Goal: Transaction & Acquisition: Book appointment/travel/reservation

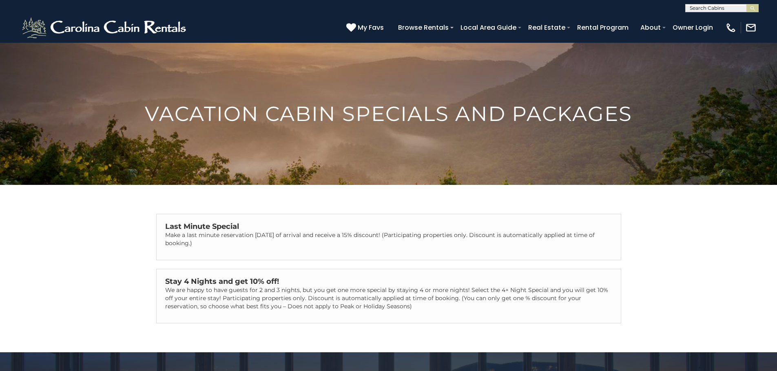
click at [456, 28] on ul "Browse Rentals Local Area Guide Activities & Attractions Area Map Driving Direc…" at bounding box center [556, 27] width 325 height 14
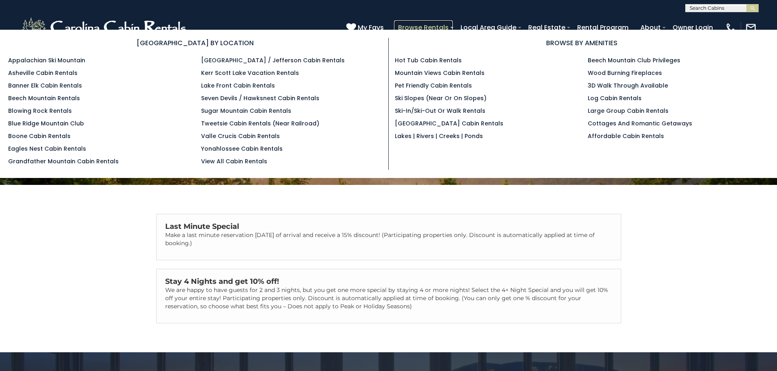
click at [452, 28] on link "Browse Rentals" at bounding box center [423, 27] width 59 height 14
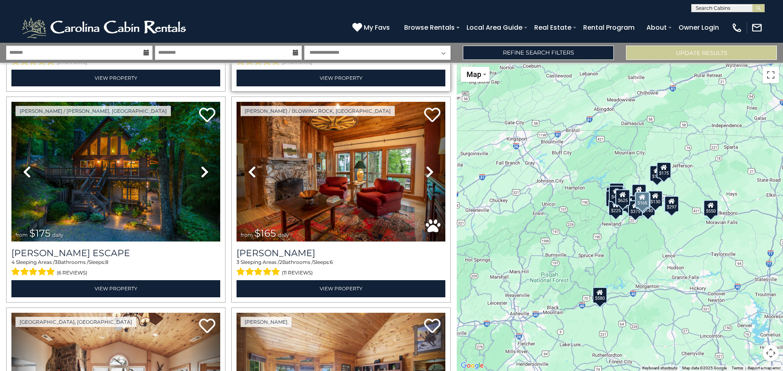
scroll to position [245, 0]
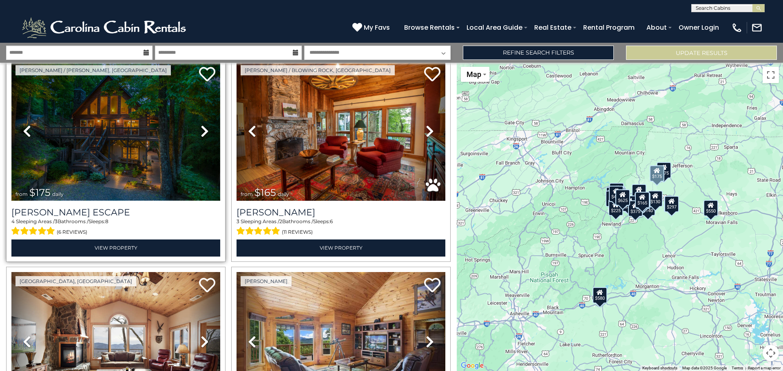
click at [118, 154] on img at bounding box center [115, 131] width 209 height 140
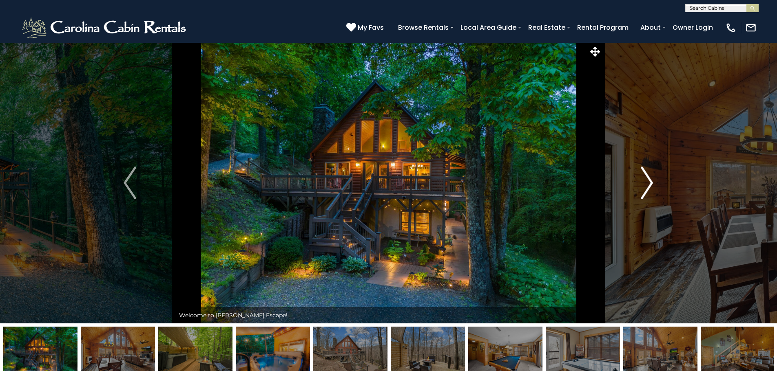
click at [658, 182] on button "Next" at bounding box center [647, 182] width 90 height 281
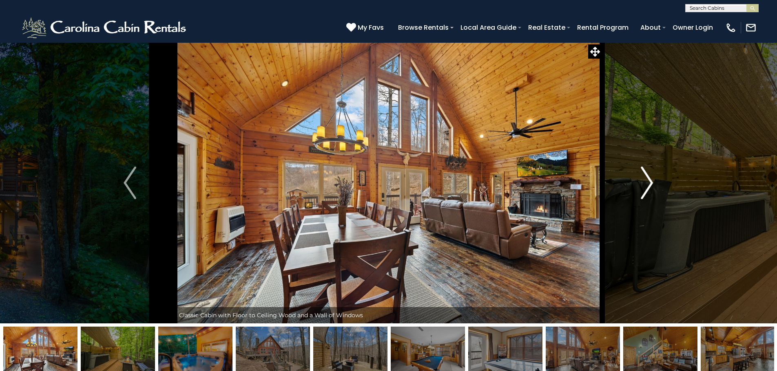
click at [646, 183] on img "Next" at bounding box center [646, 183] width 12 height 33
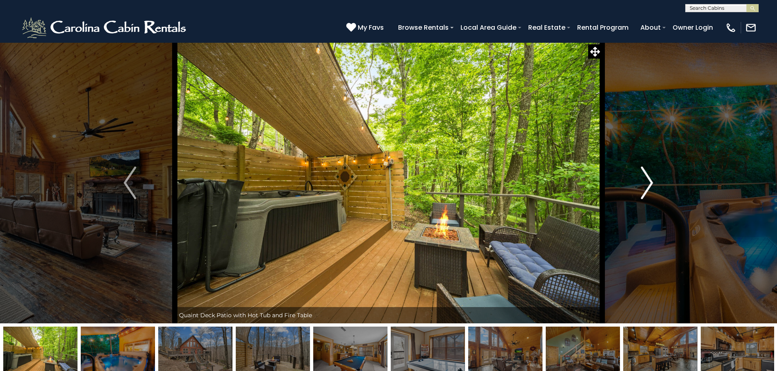
click at [646, 183] on img "Next" at bounding box center [646, 183] width 12 height 33
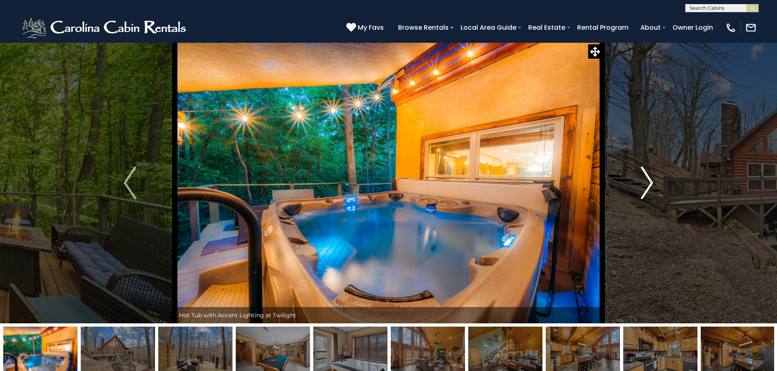
click at [646, 183] on img "Next" at bounding box center [646, 183] width 12 height 33
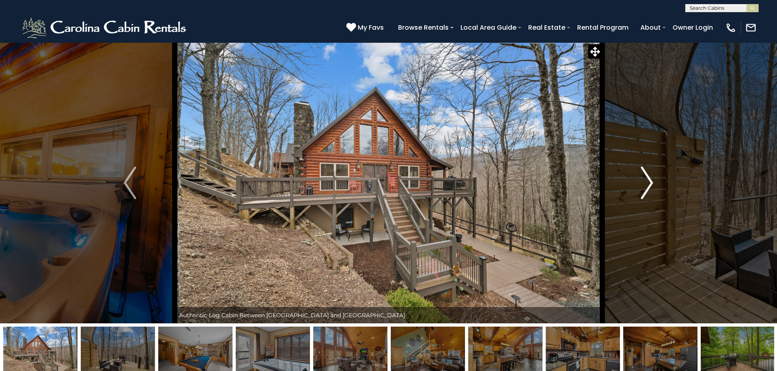
click at [646, 183] on img "Next" at bounding box center [646, 183] width 12 height 33
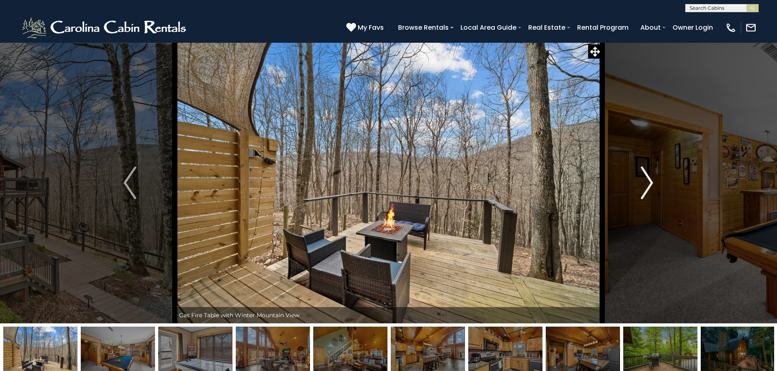
click at [646, 183] on img "Next" at bounding box center [646, 183] width 12 height 33
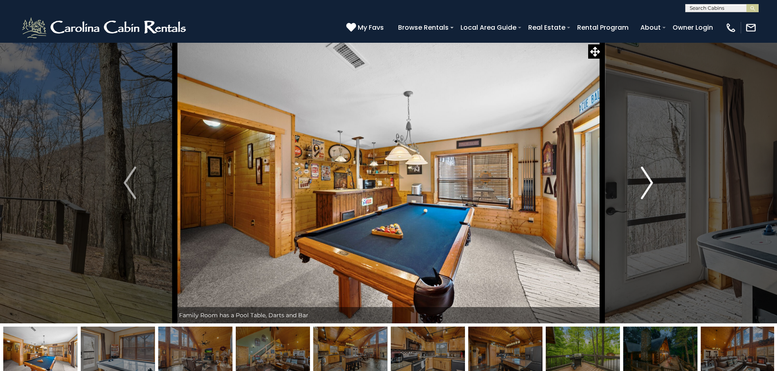
click at [646, 183] on img "Next" at bounding box center [646, 183] width 12 height 33
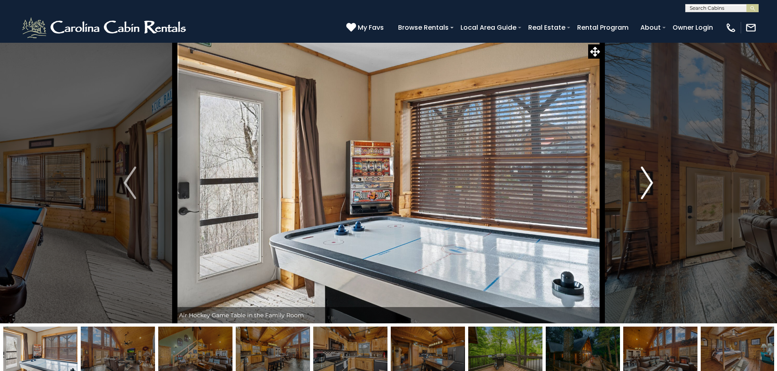
click at [646, 183] on img "Next" at bounding box center [646, 183] width 12 height 33
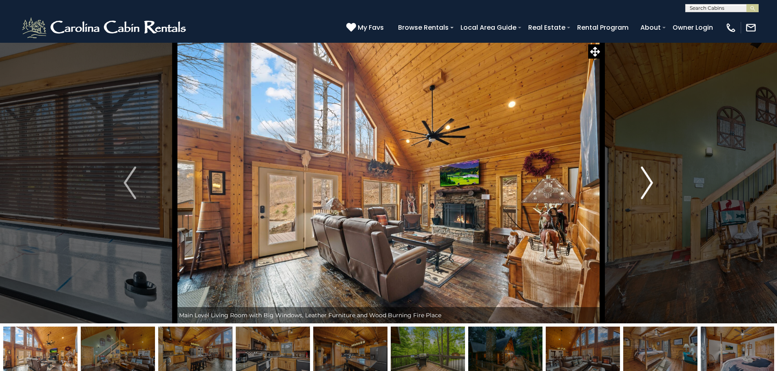
click at [646, 183] on img "Next" at bounding box center [646, 183] width 12 height 33
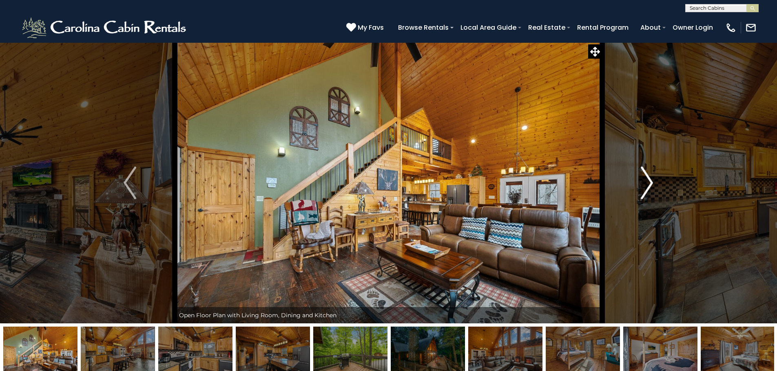
click at [645, 183] on img "Next" at bounding box center [646, 183] width 12 height 33
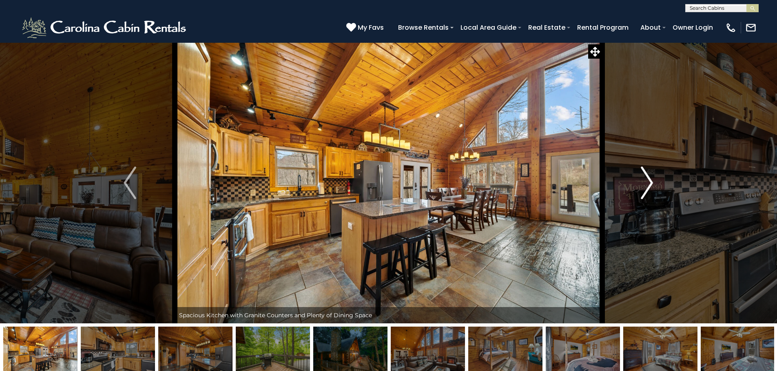
click at [645, 183] on img "Next" at bounding box center [646, 183] width 12 height 33
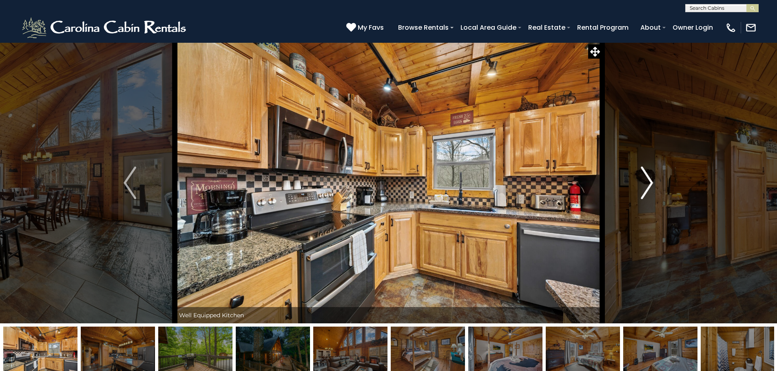
click at [645, 183] on img "Next" at bounding box center [646, 183] width 12 height 33
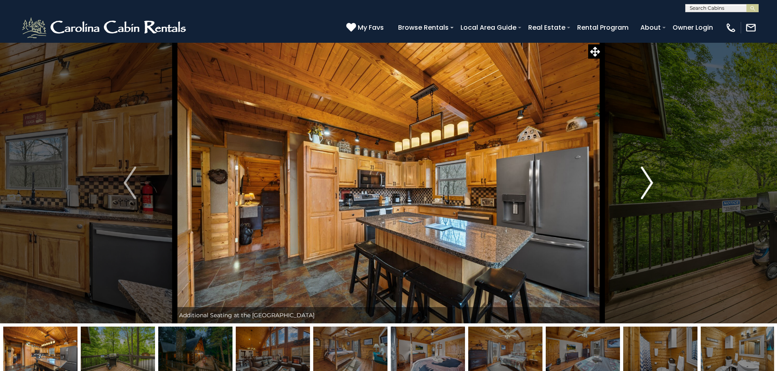
click at [644, 183] on img "Next" at bounding box center [646, 183] width 12 height 33
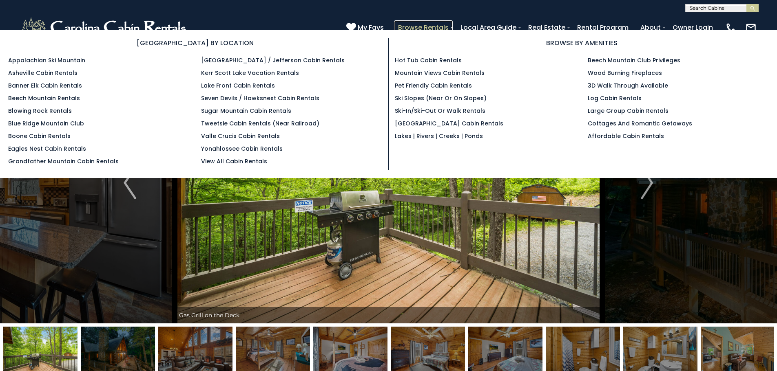
click at [446, 23] on link "Browse Rentals" at bounding box center [423, 27] width 59 height 14
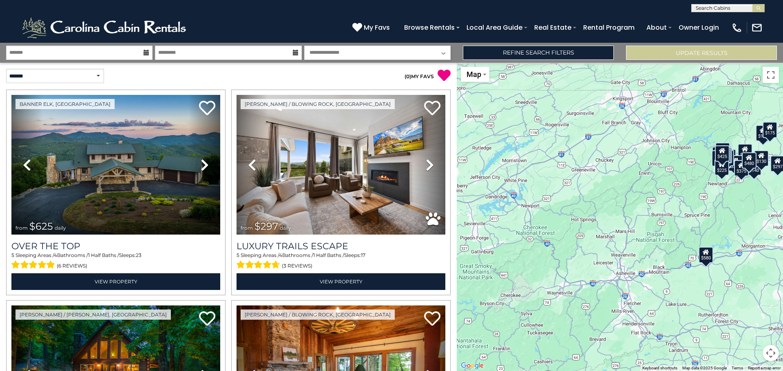
drag, startPoint x: 490, startPoint y: 244, endPoint x: 596, endPoint y: 204, distance: 114.2
click at [596, 204] on div "$625 $297 $175 $165 $300 $580 $290 $424 $395 $270 $185 $265 $230 $550 $349 $230…" at bounding box center [620, 217] width 326 height 309
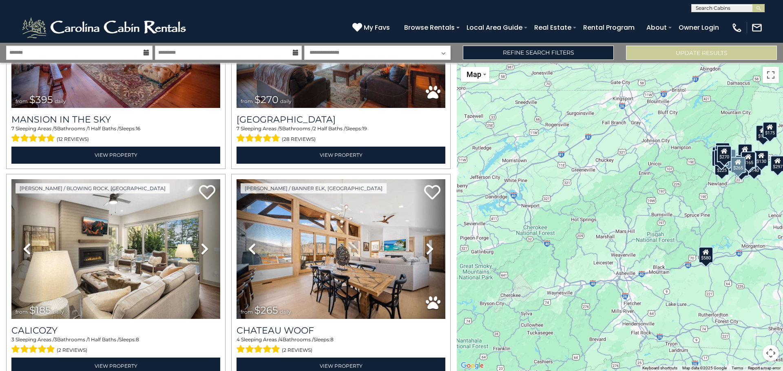
scroll to position [978, 0]
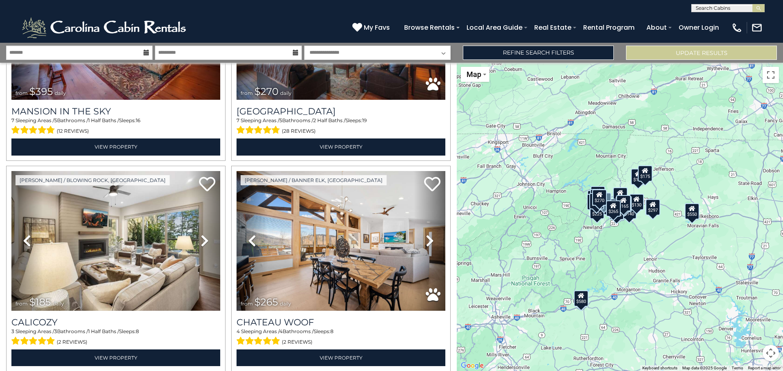
drag, startPoint x: 596, startPoint y: 223, endPoint x: 470, endPoint y: 267, distance: 133.4
click at [470, 267] on div "$625 $297 $175 $165 $300 $580 $290 $424 $395 $270 $185 $265 $230 $550 $349 $230…" at bounding box center [620, 217] width 326 height 309
click at [772, 75] on button "Toggle fullscreen view" at bounding box center [770, 75] width 16 height 16
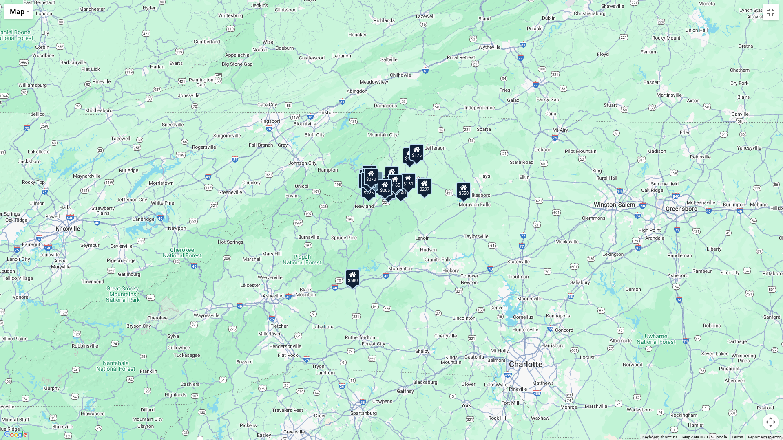
drag, startPoint x: 397, startPoint y: 178, endPoint x: 397, endPoint y: 153, distance: 24.5
click at [397, 153] on div "$625 $297 $175 $165 $300 $580 $290 $424 $395 $270 $185 $265 $230 $550 $349 $230…" at bounding box center [391, 220] width 783 height 440
click at [772, 15] on button "Toggle fullscreen view" at bounding box center [770, 12] width 16 height 16
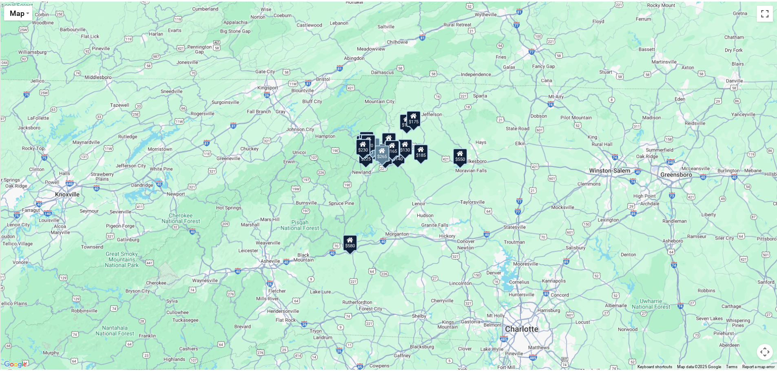
scroll to position [1182, 0]
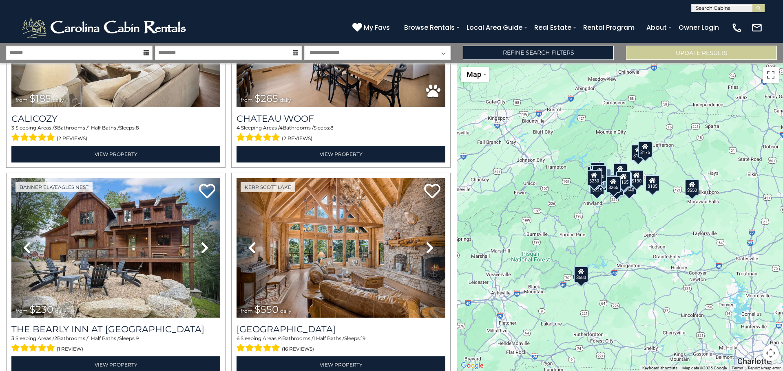
click at [645, 154] on div "$175" at bounding box center [645, 149] width 15 height 16
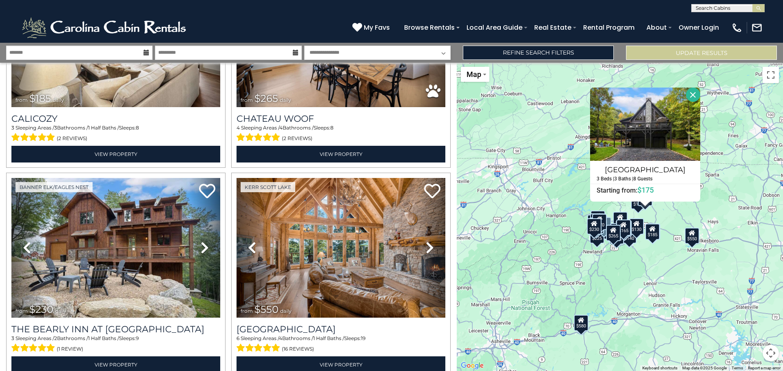
click at [556, 185] on div "$625 $297 $175 $165 $300 $580 $290 $424 $395 $270 $185 $265 $230 $550 $349 $230…" at bounding box center [620, 217] width 326 height 309
click at [549, 55] on link "Refine Search Filters" at bounding box center [538, 53] width 151 height 14
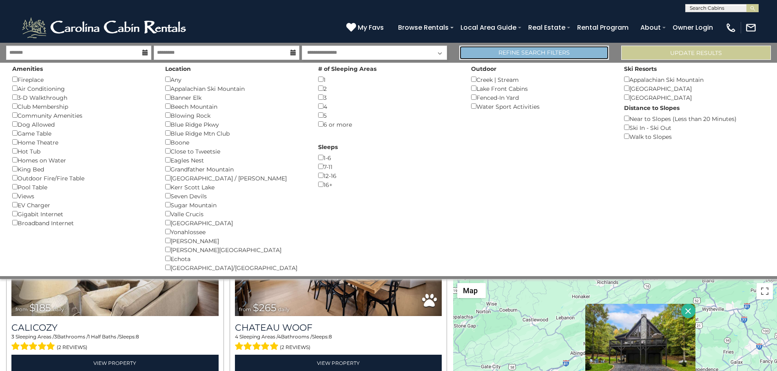
scroll to position [1176, 0]
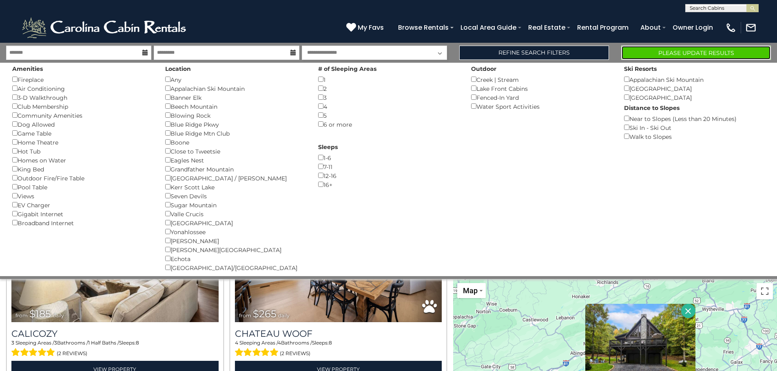
click at [699, 56] on button "Please Update Results" at bounding box center [696, 53] width 150 height 14
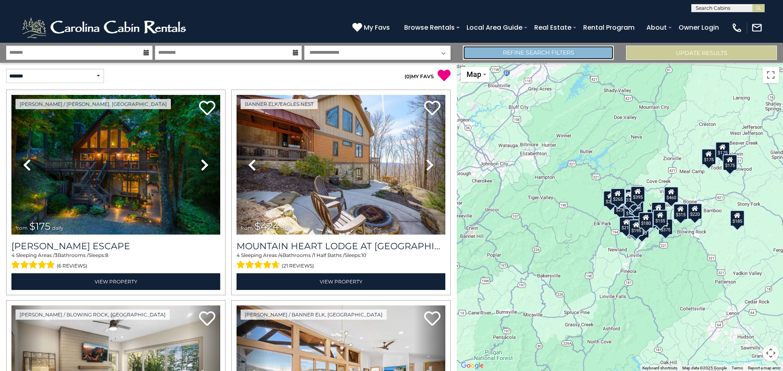
click at [543, 55] on link "Refine Search Filters" at bounding box center [538, 53] width 151 height 14
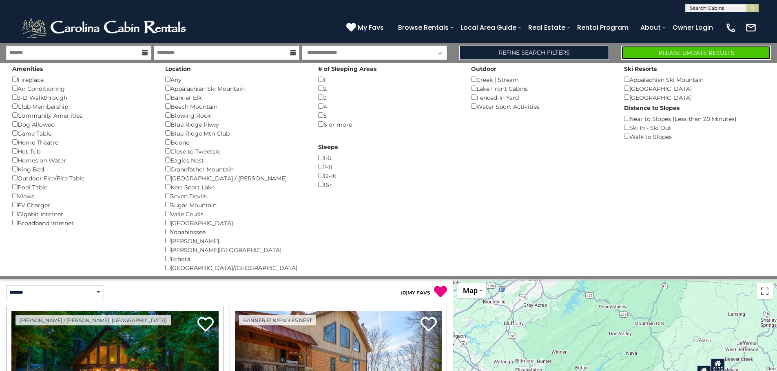
click at [717, 54] on button "Please Update Results" at bounding box center [696, 53] width 150 height 14
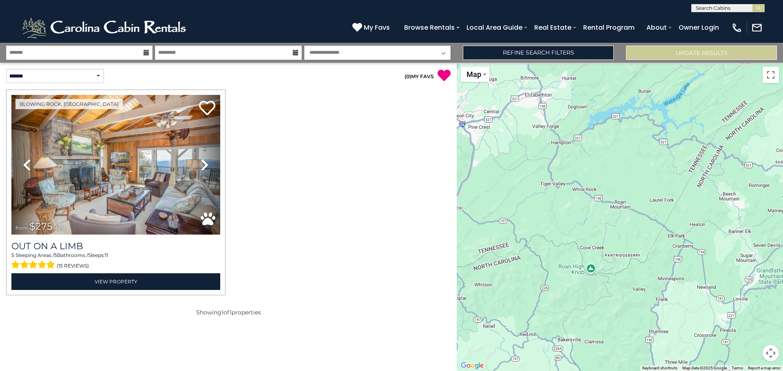
drag, startPoint x: 591, startPoint y: 248, endPoint x: 668, endPoint y: 253, distance: 77.6
click at [668, 253] on div "$275" at bounding box center [620, 217] width 326 height 309
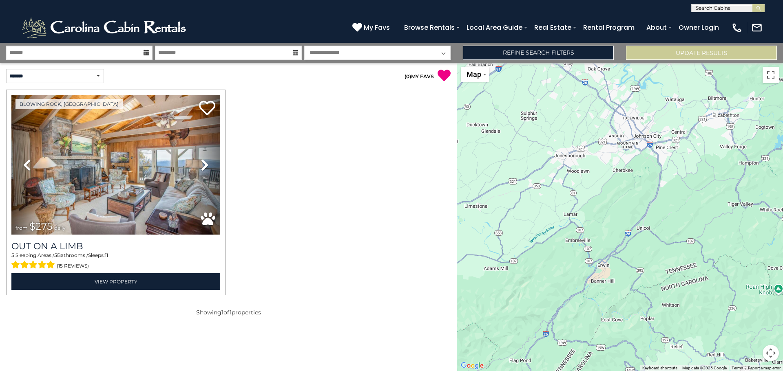
drag, startPoint x: 591, startPoint y: 223, endPoint x: 779, endPoint y: 244, distance: 188.6
click at [779, 244] on div "$275" at bounding box center [620, 217] width 326 height 309
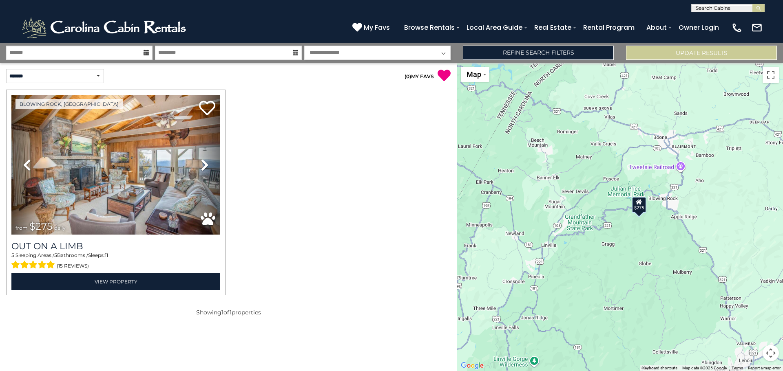
drag, startPoint x: 676, startPoint y: 234, endPoint x: 302, endPoint y: 162, distance: 380.9
click at [302, 162] on div "**********" at bounding box center [391, 207] width 783 height 329
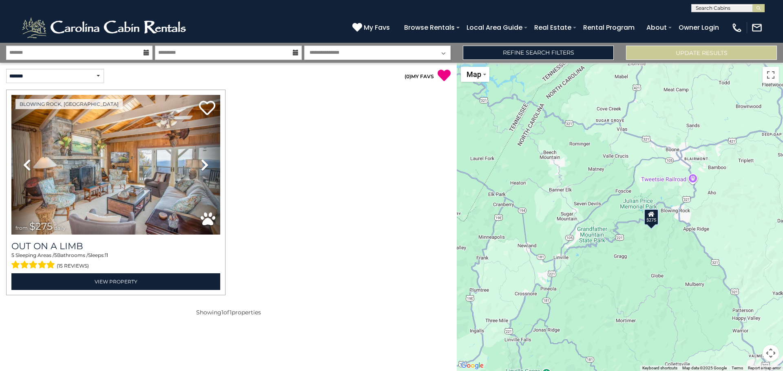
drag, startPoint x: 586, startPoint y: 164, endPoint x: 600, endPoint y: 177, distance: 19.0
click at [600, 177] on div "$275" at bounding box center [620, 217] width 326 height 309
click at [653, 219] on div "$275" at bounding box center [651, 218] width 15 height 16
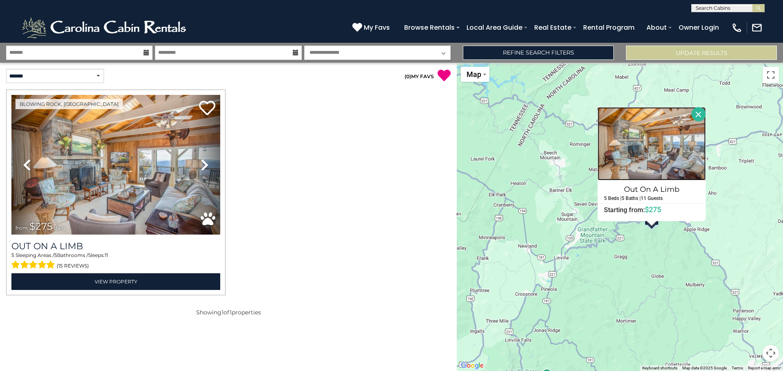
click at [646, 164] on img at bounding box center [651, 143] width 108 height 73
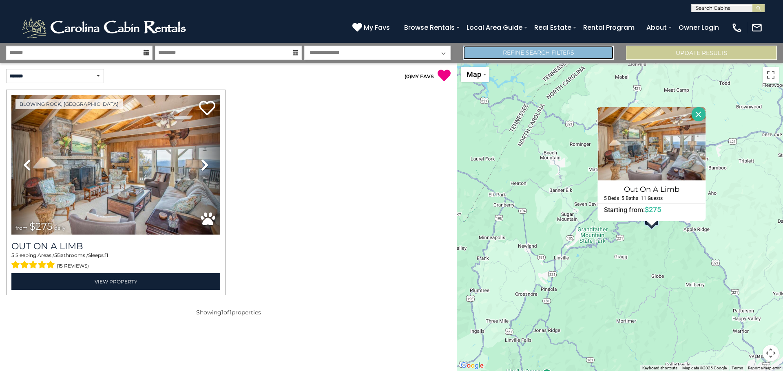
click at [565, 53] on link "Refine Search Filters" at bounding box center [538, 53] width 151 height 14
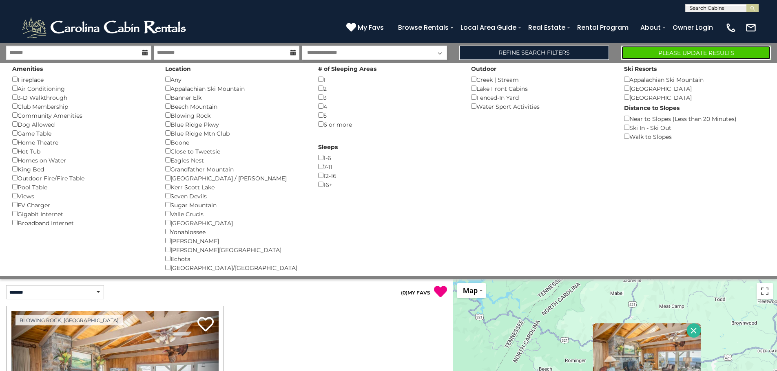
click at [709, 58] on button "Please Update Results" at bounding box center [696, 53] width 150 height 14
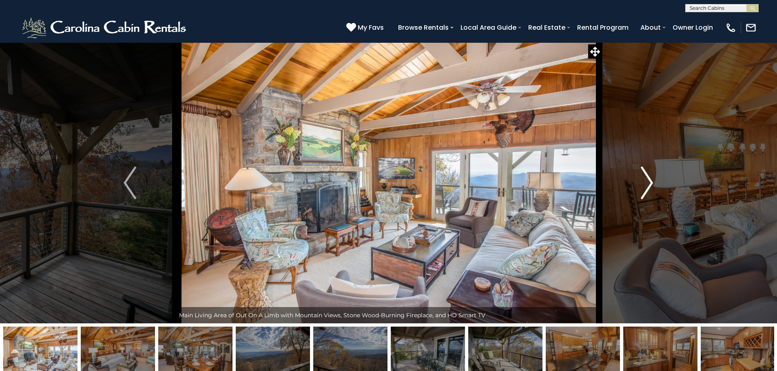
click at [650, 183] on img "Next" at bounding box center [646, 183] width 12 height 33
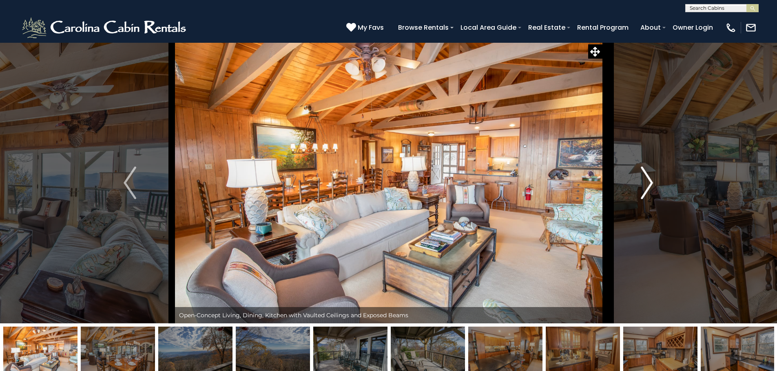
click at [650, 183] on img "Next" at bounding box center [646, 183] width 12 height 33
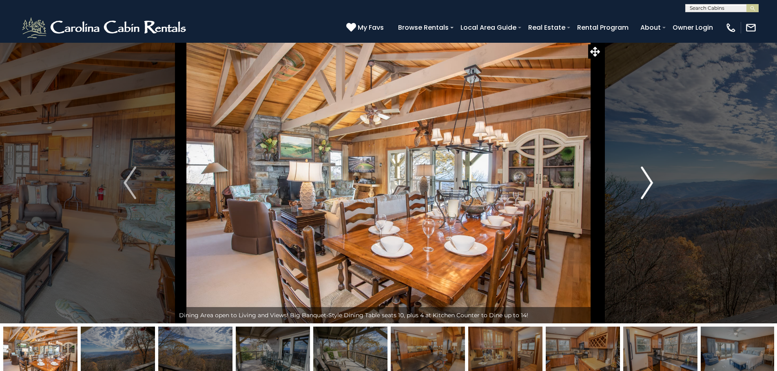
click at [650, 183] on img "Next" at bounding box center [646, 183] width 12 height 33
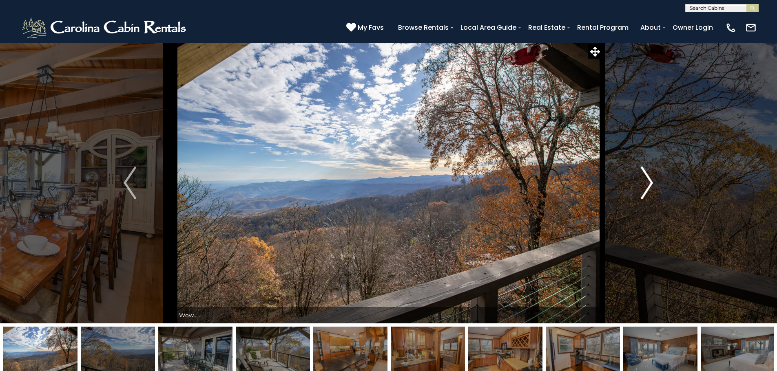
click at [650, 183] on img "Next" at bounding box center [646, 183] width 12 height 33
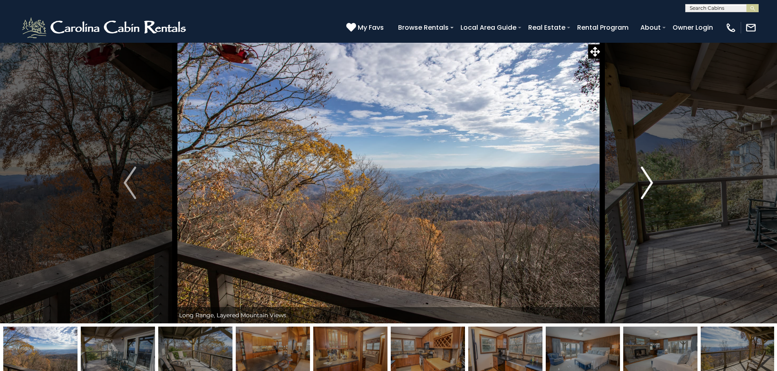
click at [650, 183] on img "Next" at bounding box center [646, 183] width 12 height 33
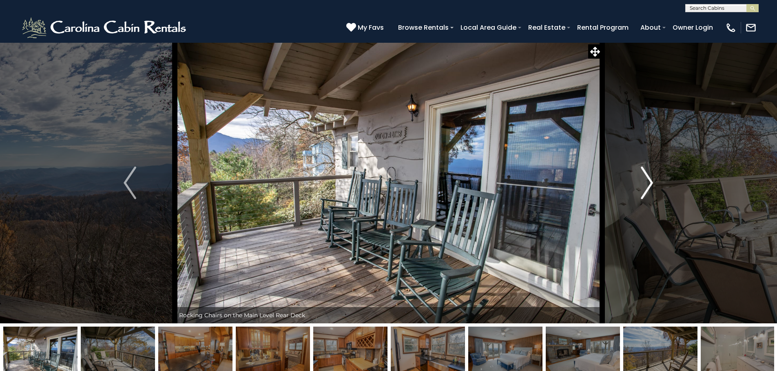
click at [650, 183] on img "Next" at bounding box center [646, 183] width 12 height 33
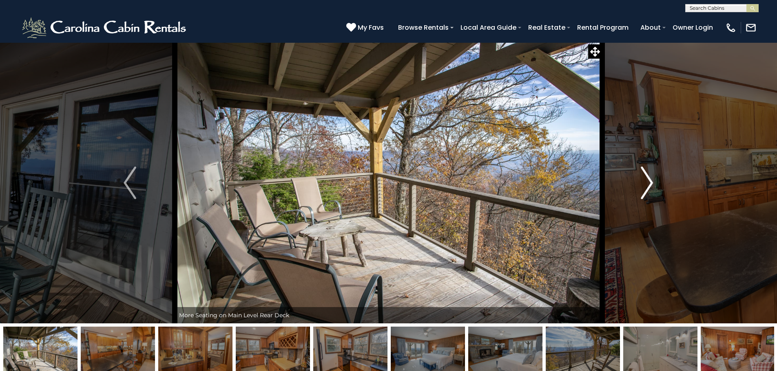
click at [650, 183] on img "Next" at bounding box center [646, 183] width 12 height 33
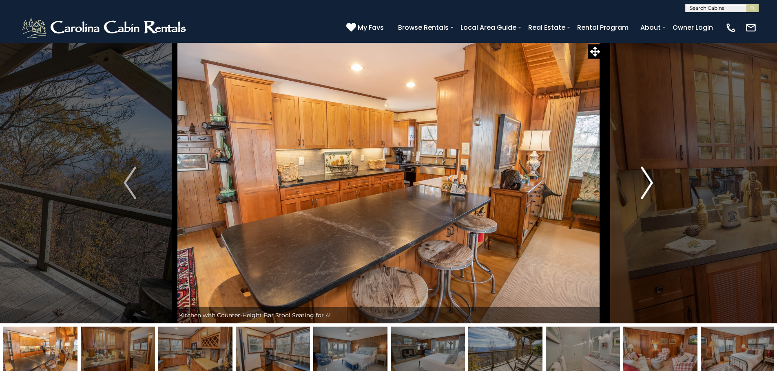
click at [650, 183] on img "Next" at bounding box center [646, 183] width 12 height 33
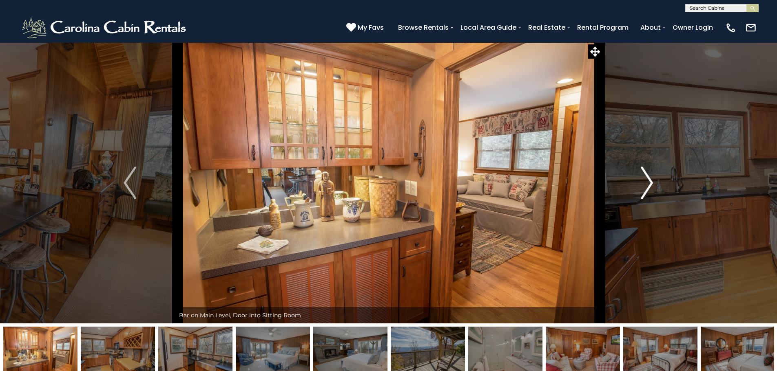
click at [650, 183] on img "Next" at bounding box center [646, 183] width 12 height 33
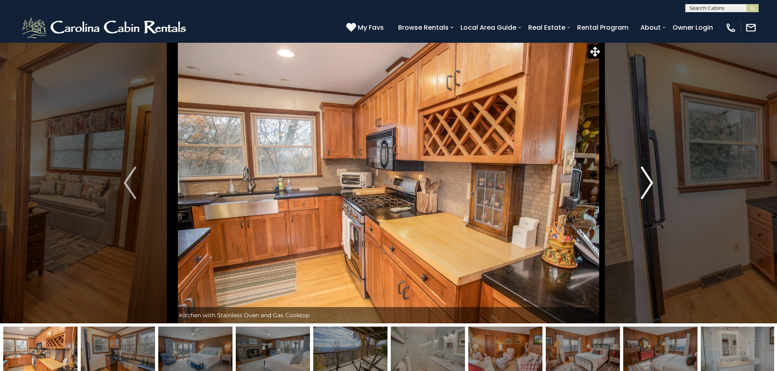
click at [650, 183] on img "Next" at bounding box center [646, 183] width 12 height 33
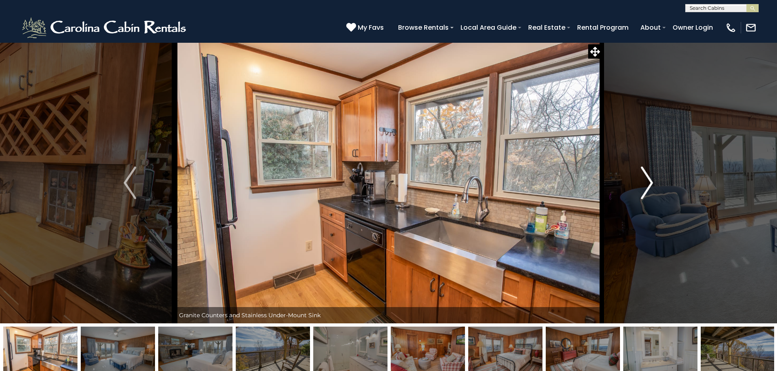
click at [650, 183] on img "Next" at bounding box center [646, 183] width 12 height 33
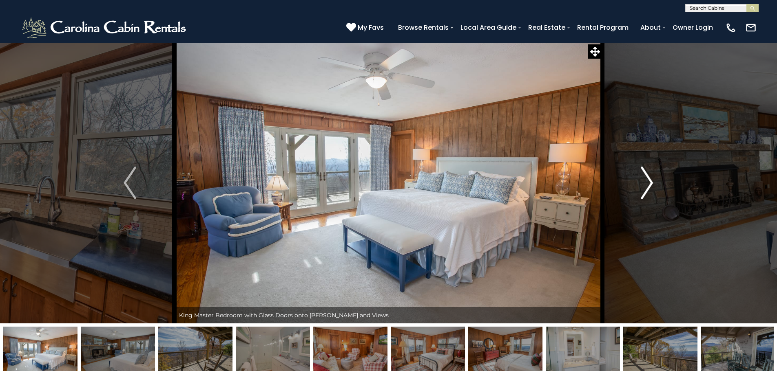
click at [650, 183] on img "Next" at bounding box center [646, 183] width 12 height 33
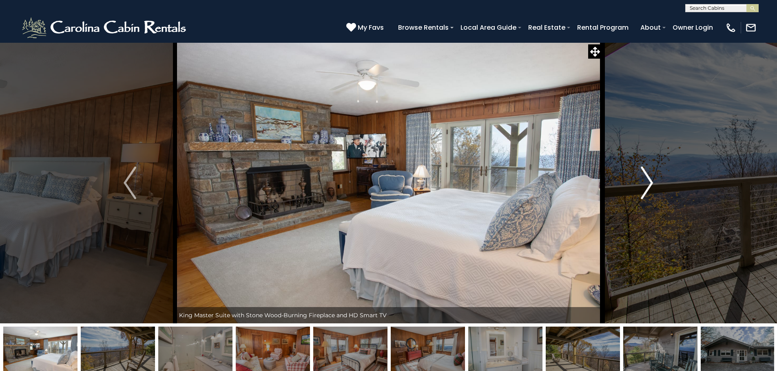
click at [650, 183] on img "Next" at bounding box center [646, 183] width 12 height 33
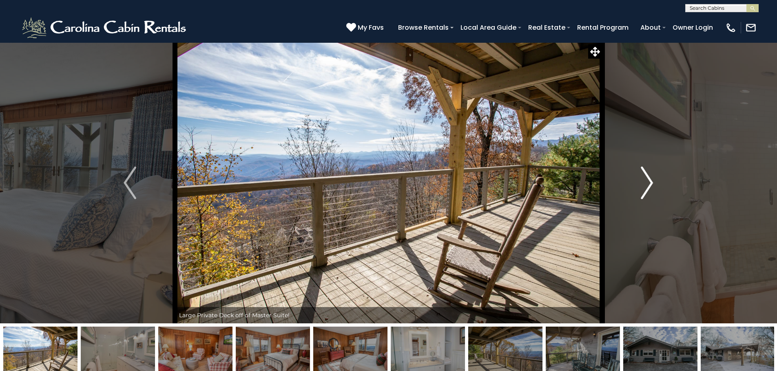
click at [650, 183] on img "Next" at bounding box center [646, 183] width 12 height 33
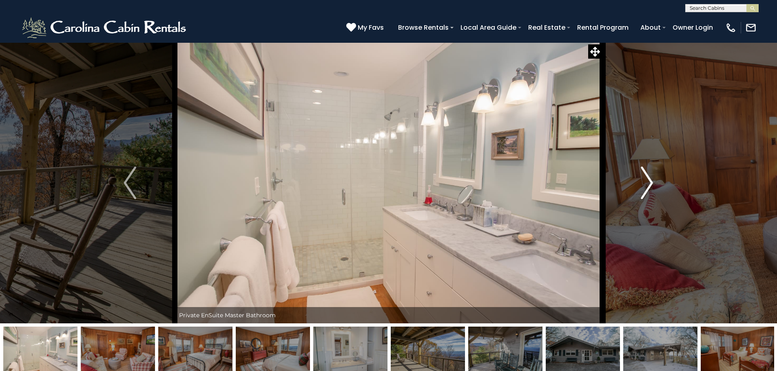
click at [650, 183] on img "Next" at bounding box center [646, 183] width 12 height 33
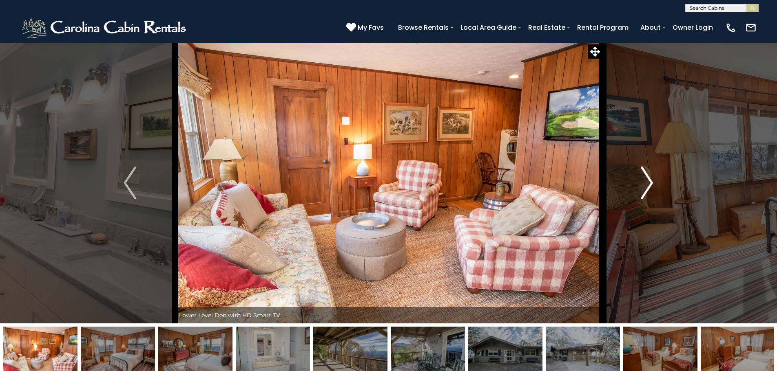
click at [650, 183] on img "Next" at bounding box center [646, 183] width 12 height 33
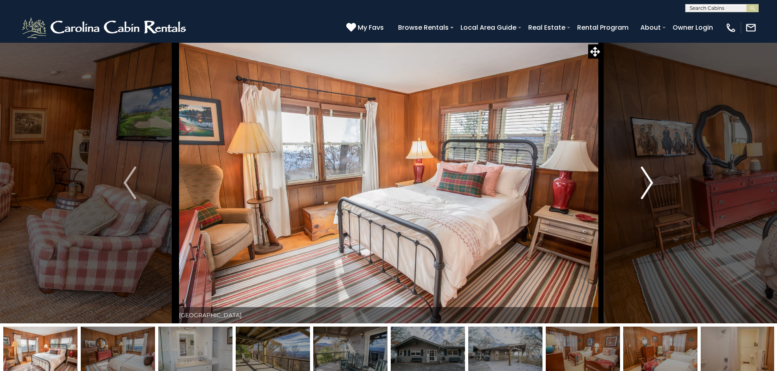
click at [650, 183] on img "Next" at bounding box center [646, 183] width 12 height 33
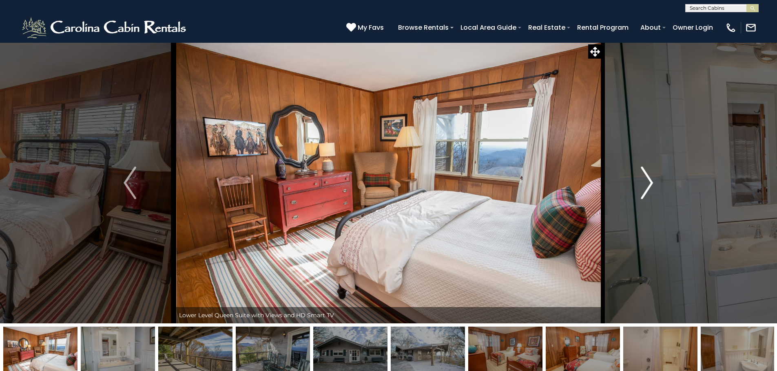
click at [650, 183] on img "Next" at bounding box center [646, 183] width 12 height 33
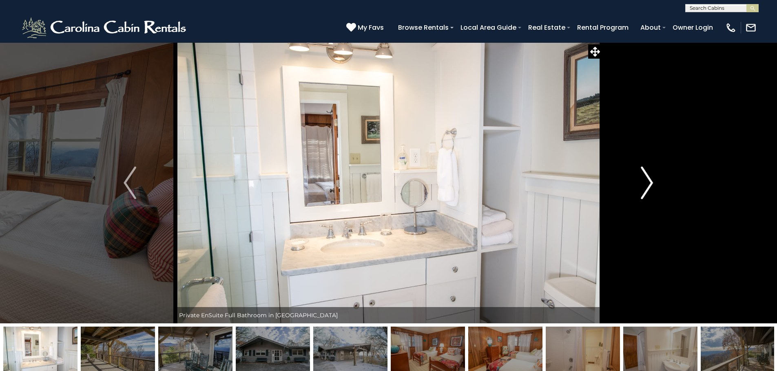
click at [650, 183] on img "Next" at bounding box center [646, 183] width 12 height 33
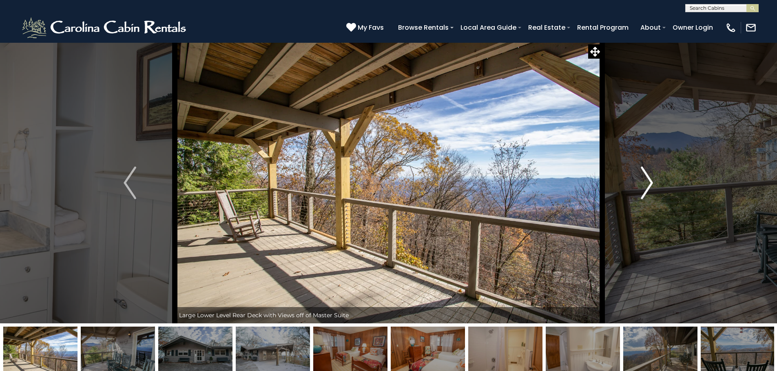
click at [650, 183] on img "Next" at bounding box center [646, 183] width 12 height 33
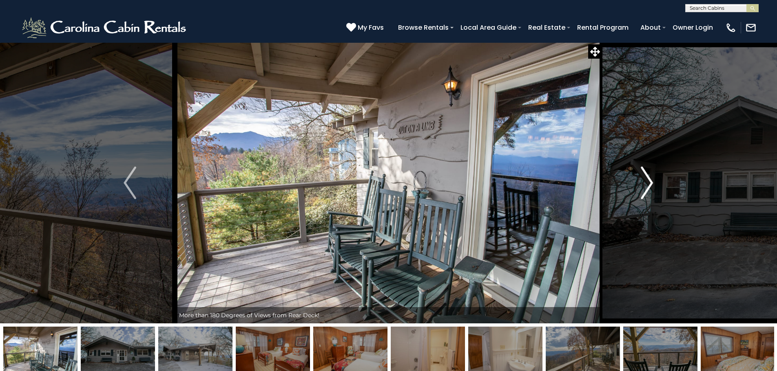
click at [650, 183] on img "Next" at bounding box center [646, 183] width 12 height 33
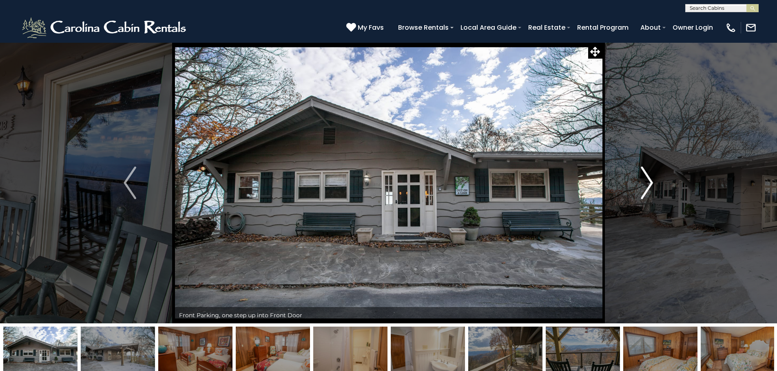
click at [650, 183] on img "Next" at bounding box center [646, 183] width 12 height 33
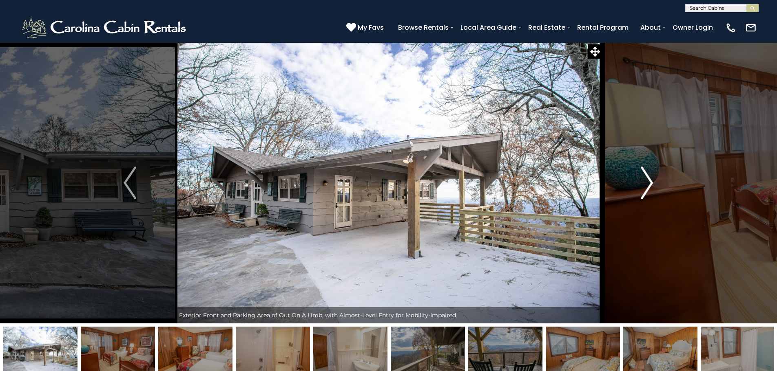
click at [650, 183] on img "Next" at bounding box center [646, 183] width 12 height 33
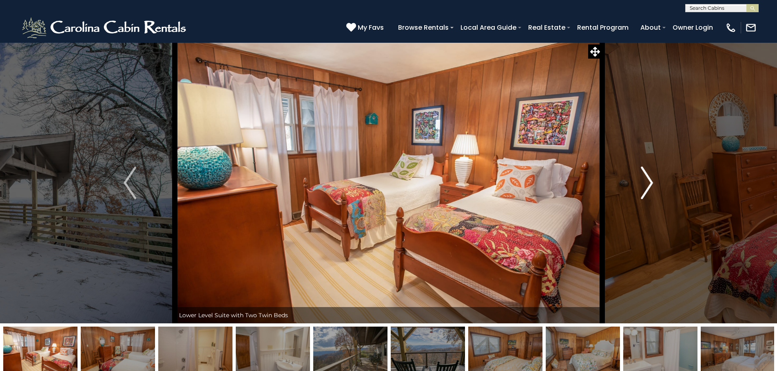
click at [644, 182] on img "Next" at bounding box center [646, 183] width 12 height 33
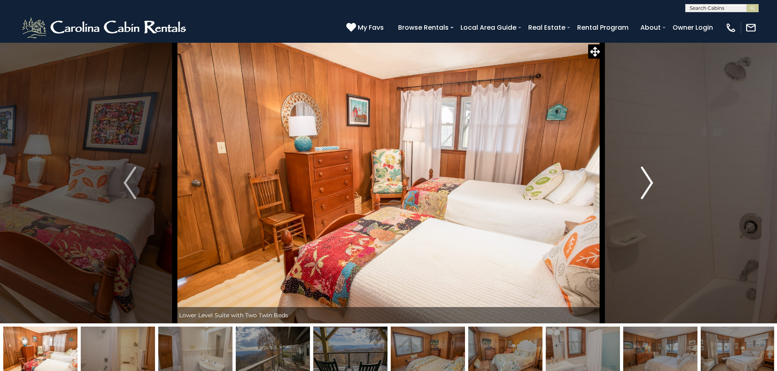
click at [644, 182] on img "Next" at bounding box center [646, 183] width 12 height 33
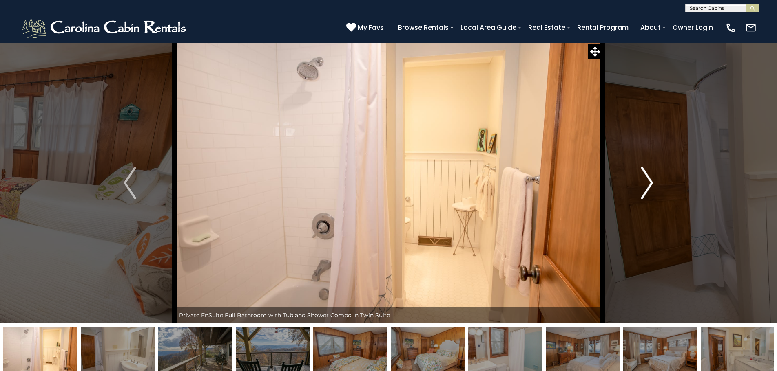
click at [644, 182] on img "Next" at bounding box center [646, 183] width 12 height 33
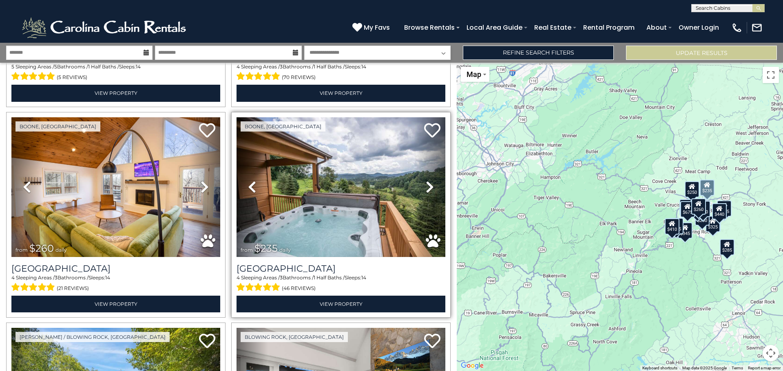
scroll to position [1019, 0]
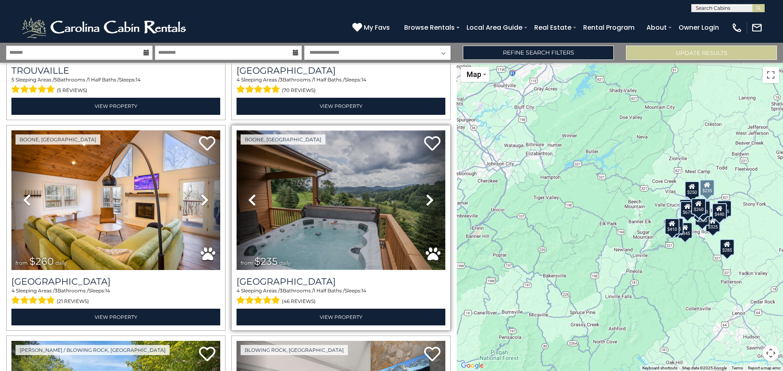
click at [331, 184] on img at bounding box center [340, 200] width 209 height 140
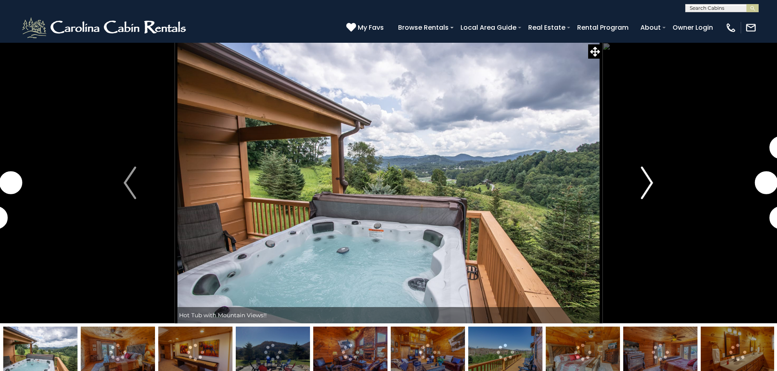
click at [651, 183] on img "Next" at bounding box center [646, 183] width 12 height 33
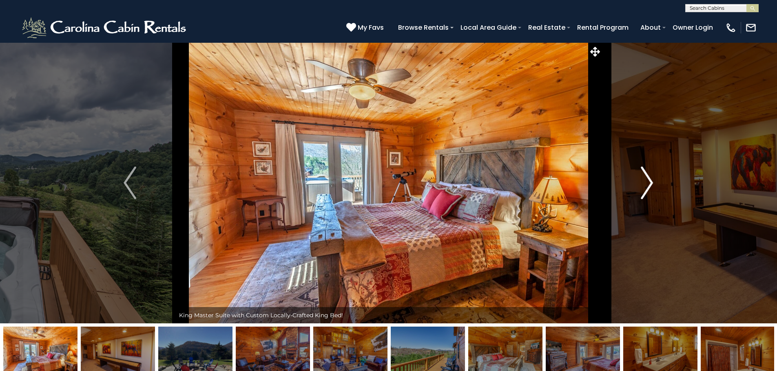
click at [649, 183] on img "Next" at bounding box center [646, 183] width 12 height 33
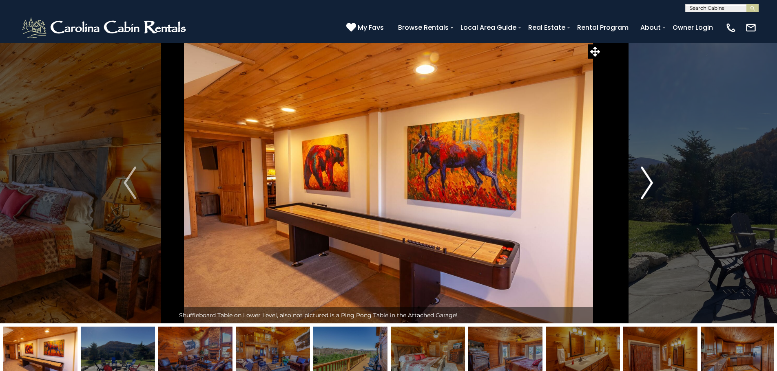
click at [649, 183] on img "Next" at bounding box center [646, 183] width 12 height 33
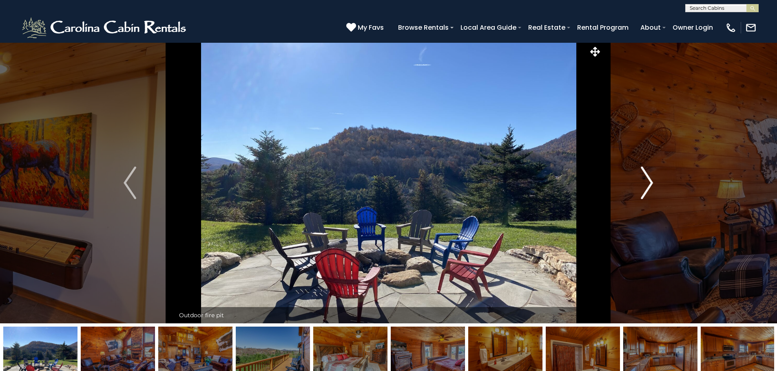
click at [649, 183] on img "Next" at bounding box center [646, 183] width 12 height 33
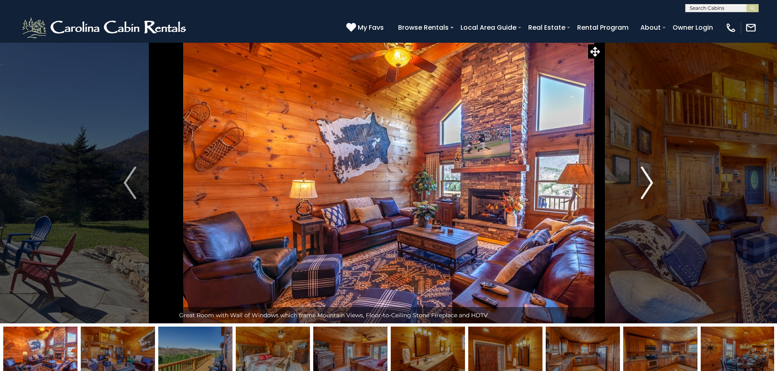
click at [649, 183] on img "Next" at bounding box center [646, 183] width 12 height 33
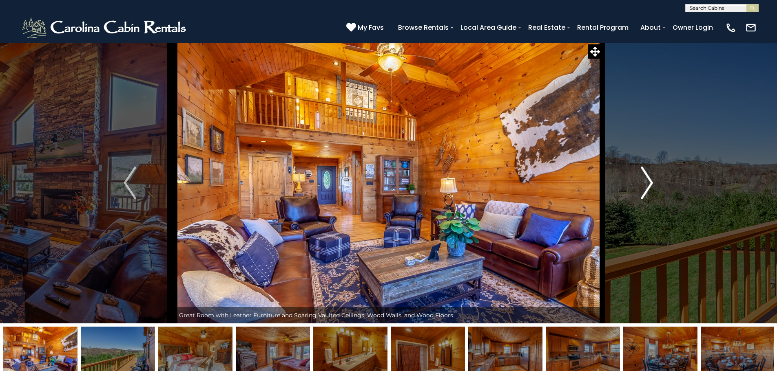
click at [647, 183] on img "Next" at bounding box center [646, 183] width 12 height 33
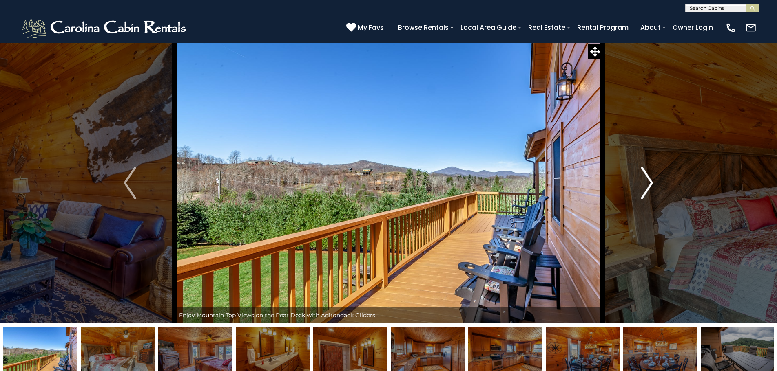
click at [647, 183] on img "Next" at bounding box center [646, 183] width 12 height 33
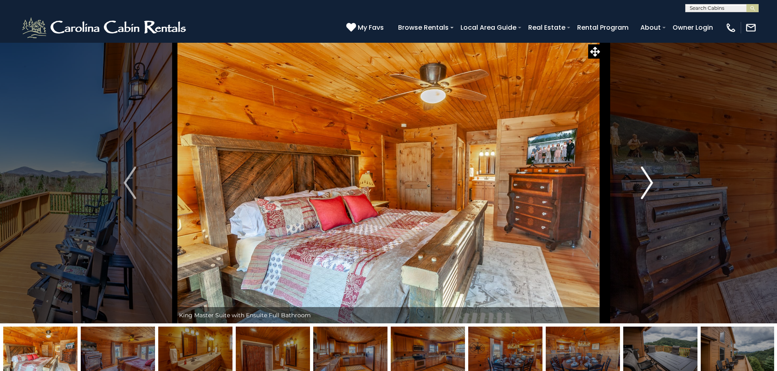
click at [647, 183] on img "Next" at bounding box center [646, 183] width 12 height 33
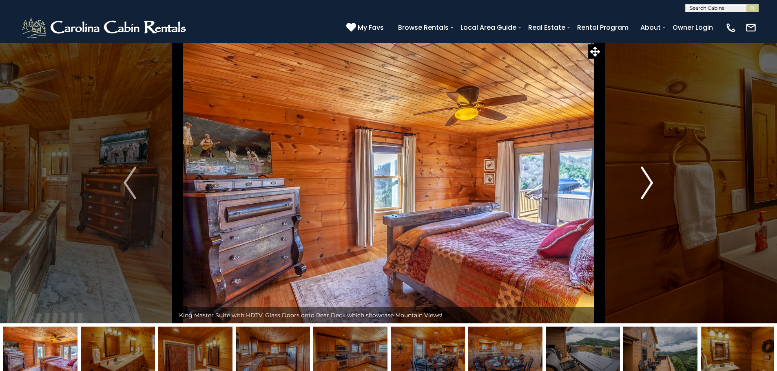
click at [647, 183] on img "Next" at bounding box center [646, 183] width 12 height 33
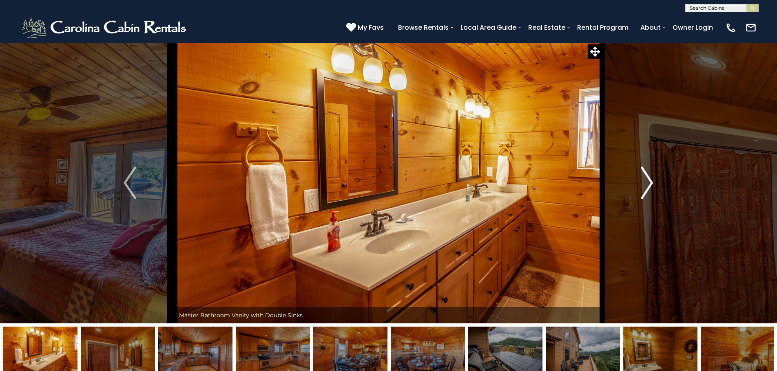
click at [647, 183] on img "Next" at bounding box center [646, 183] width 12 height 33
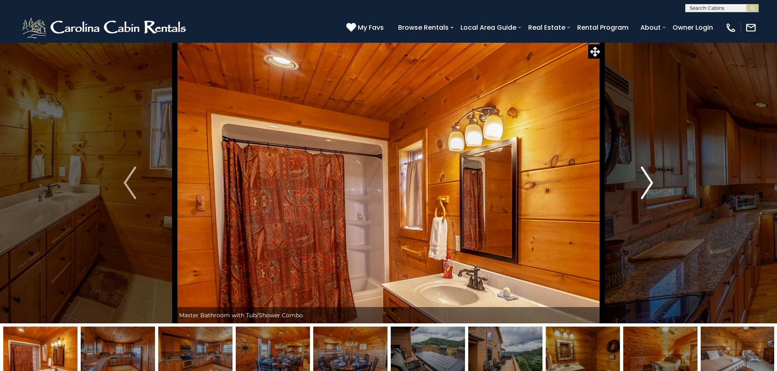
click at [647, 183] on img "Next" at bounding box center [646, 183] width 12 height 33
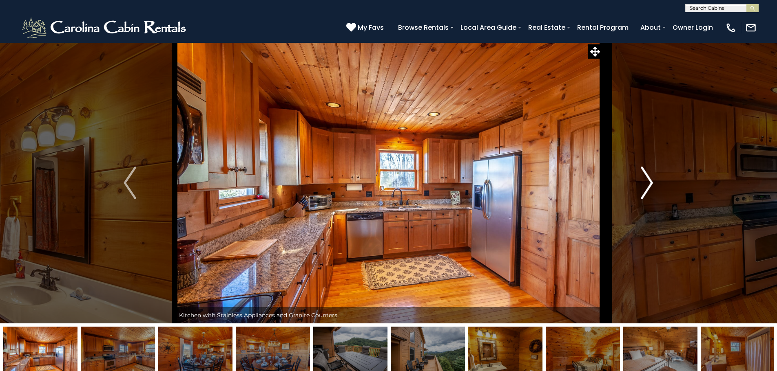
click at [647, 183] on img "Next" at bounding box center [646, 183] width 12 height 33
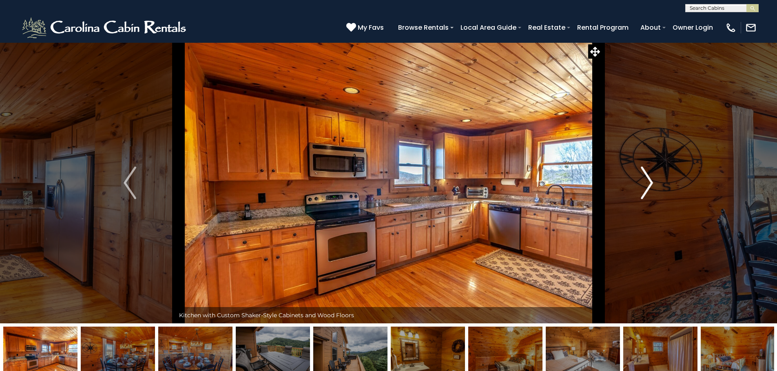
click at [647, 183] on img "Next" at bounding box center [646, 183] width 12 height 33
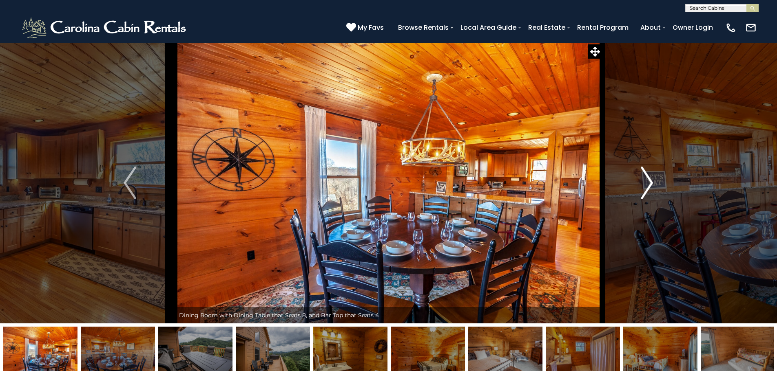
click at [647, 183] on img "Next" at bounding box center [646, 183] width 12 height 33
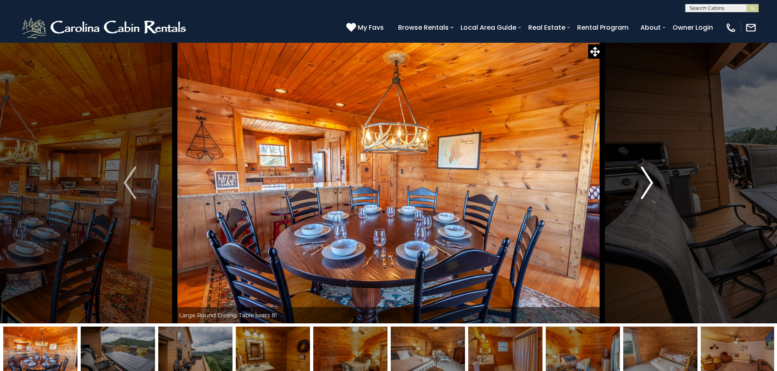
click at [646, 183] on img "Next" at bounding box center [646, 183] width 12 height 33
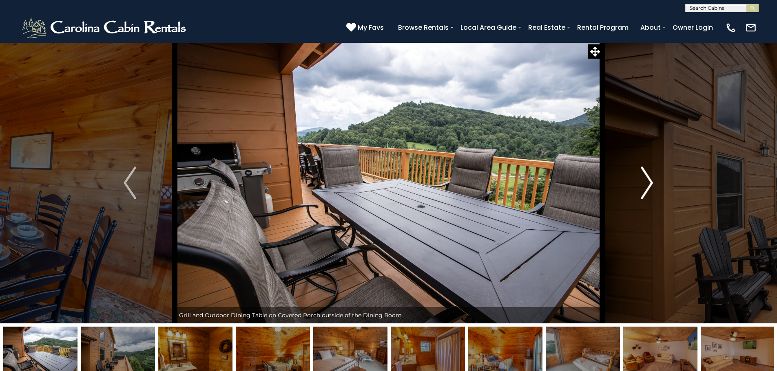
click at [644, 183] on img "Next" at bounding box center [646, 183] width 12 height 33
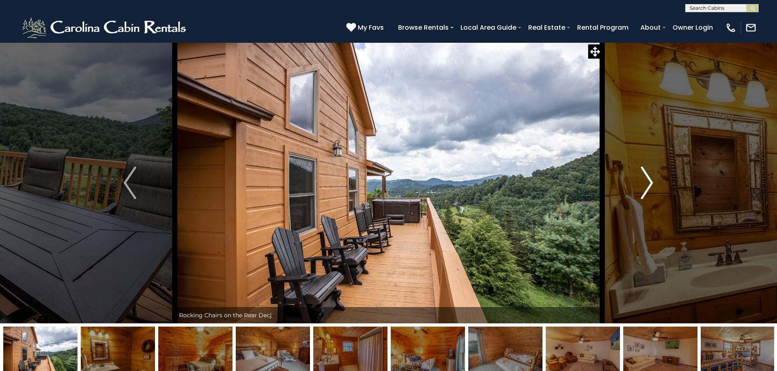
click at [644, 183] on img "Next" at bounding box center [646, 183] width 12 height 33
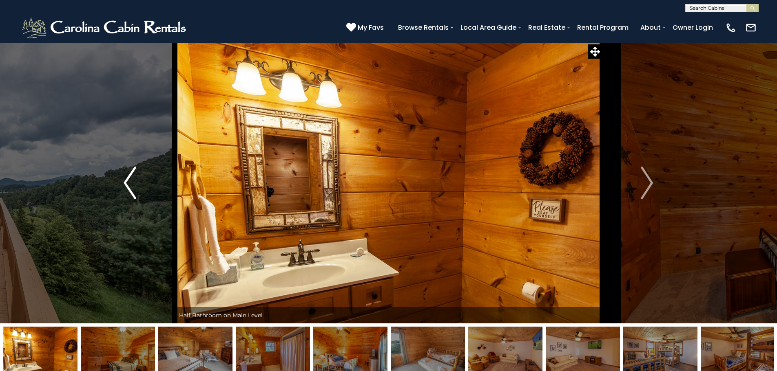
click at [132, 177] on img "Previous" at bounding box center [130, 183] width 12 height 33
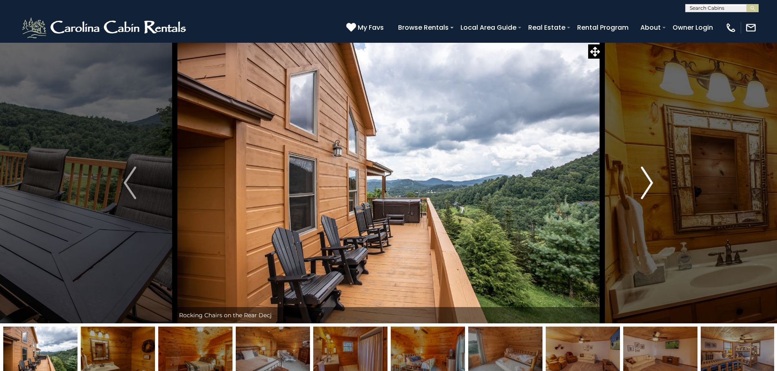
click at [637, 177] on button "Next" at bounding box center [647, 182] width 90 height 281
